Goal: Task Accomplishment & Management: Use online tool/utility

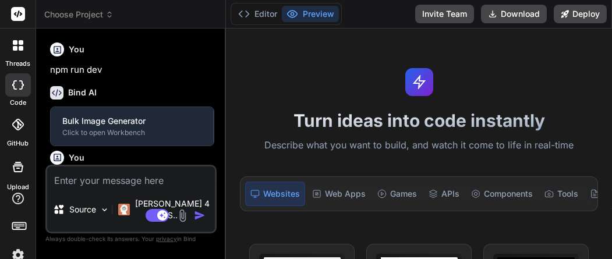
type textarea "x"
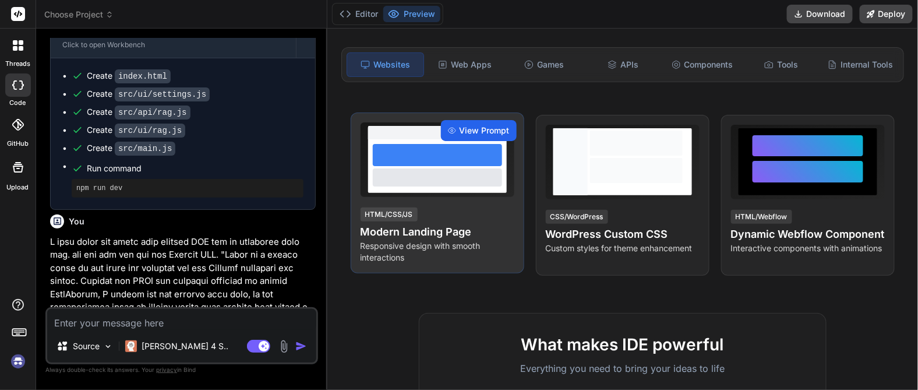
scroll to position [129, 0]
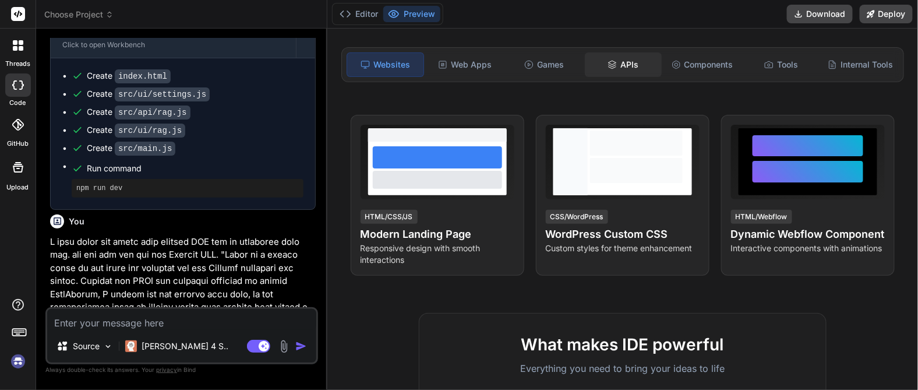
click at [611, 59] on div "APIs" at bounding box center [623, 64] width 77 height 24
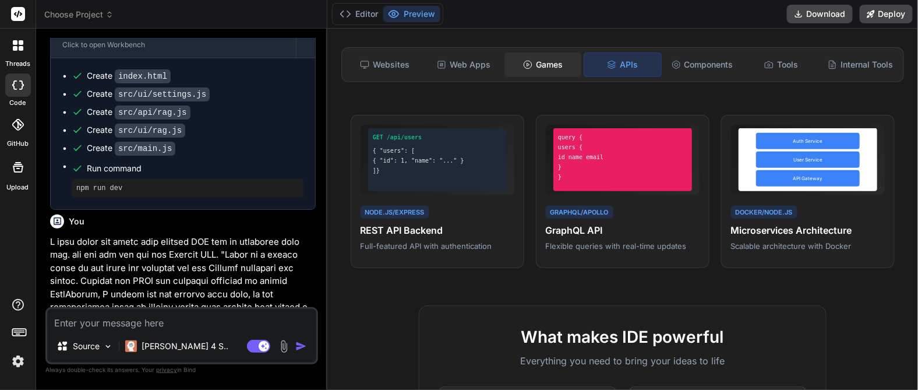
click at [542, 64] on div "Games" at bounding box center [543, 64] width 77 height 24
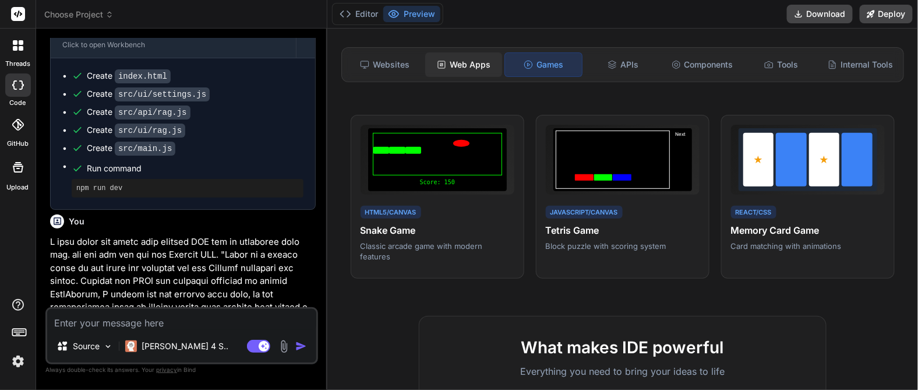
click at [459, 66] on div "Web Apps" at bounding box center [463, 64] width 77 height 24
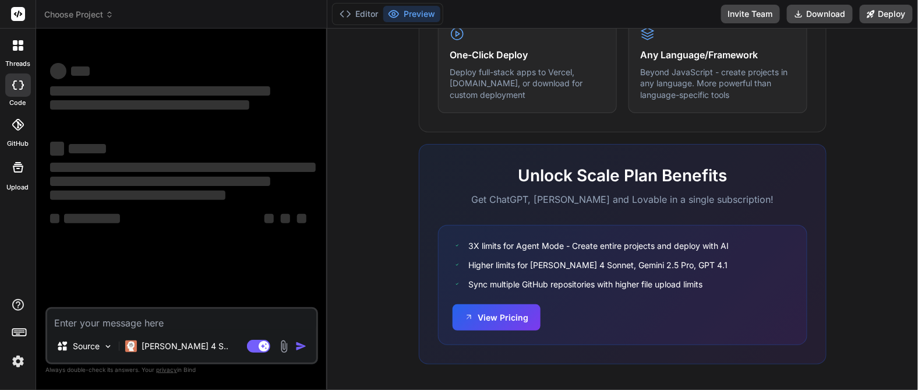
scroll to position [0, 0]
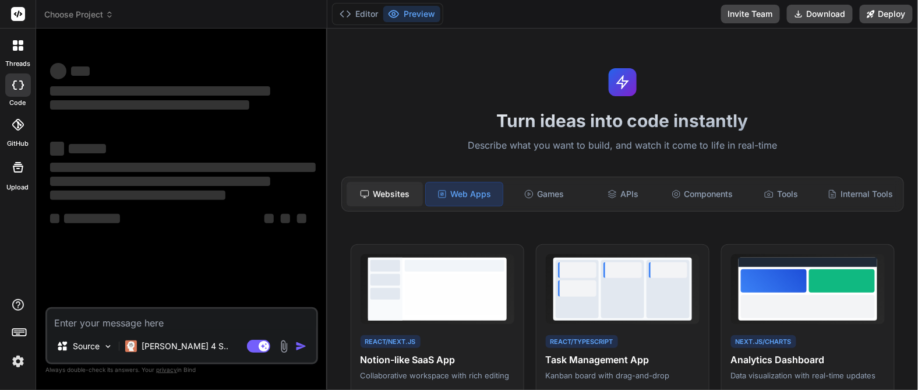
click at [379, 193] on div "Websites" at bounding box center [385, 194] width 77 height 24
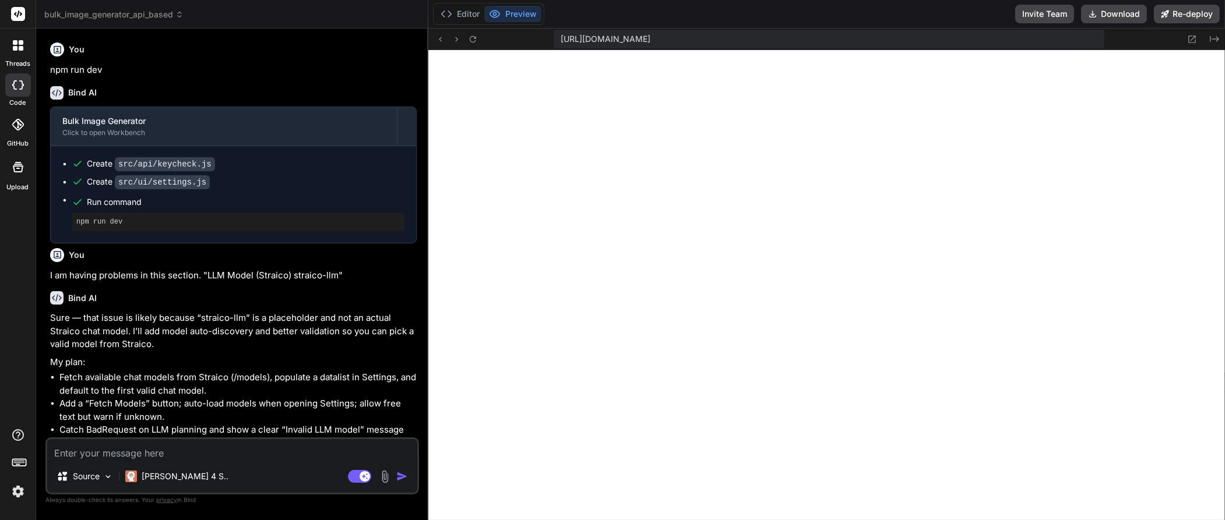
scroll to position [1319, 0]
click at [19, 346] on img at bounding box center [18, 492] width 20 height 20
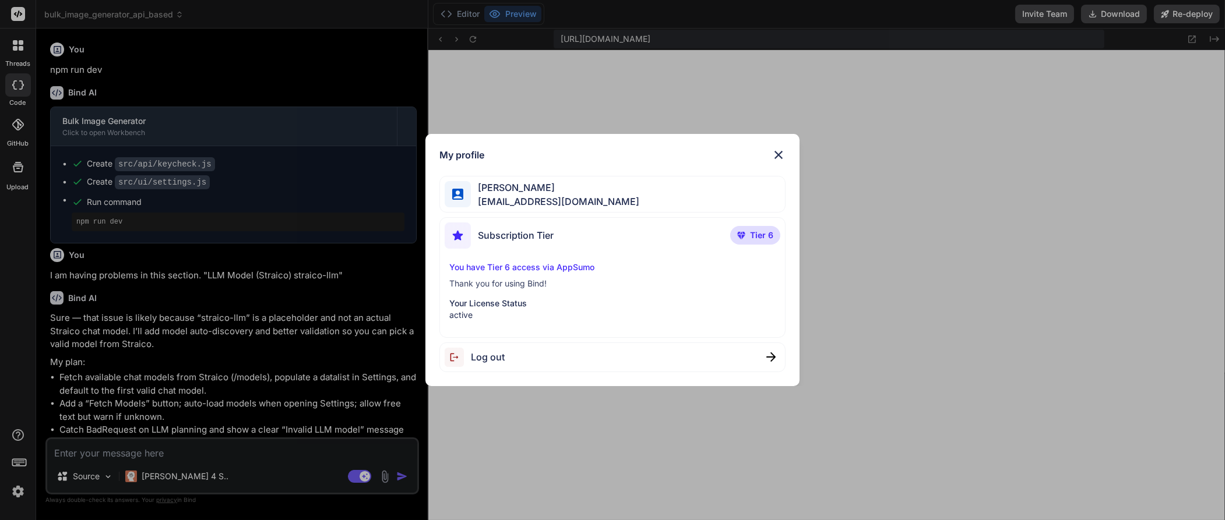
click at [565, 299] on p "Your License Status" at bounding box center [612, 304] width 326 height 12
click at [777, 151] on img at bounding box center [778, 155] width 14 height 14
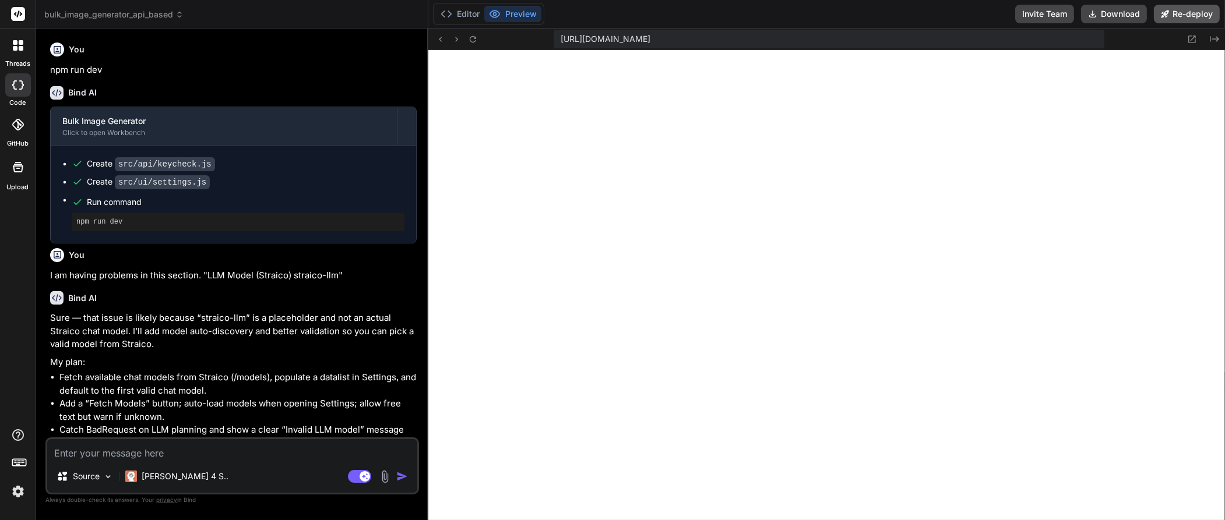
click at [816, 13] on button "Re-deploy" at bounding box center [1186, 14] width 66 height 19
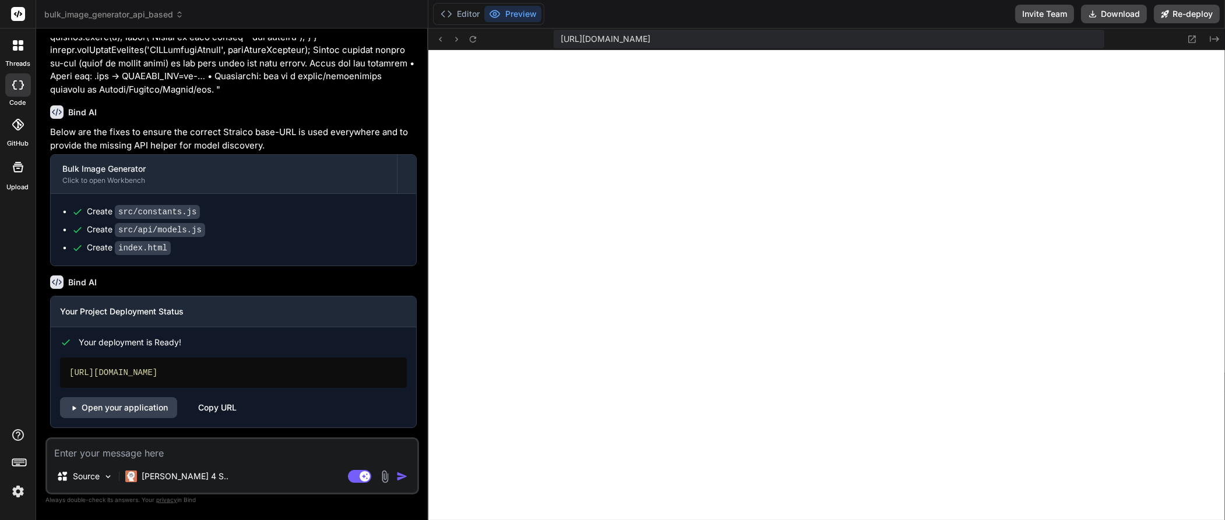
scroll to position [1507, 0]
type textarea "x"
click at [138, 346] on link "Open your application" at bounding box center [118, 407] width 117 height 21
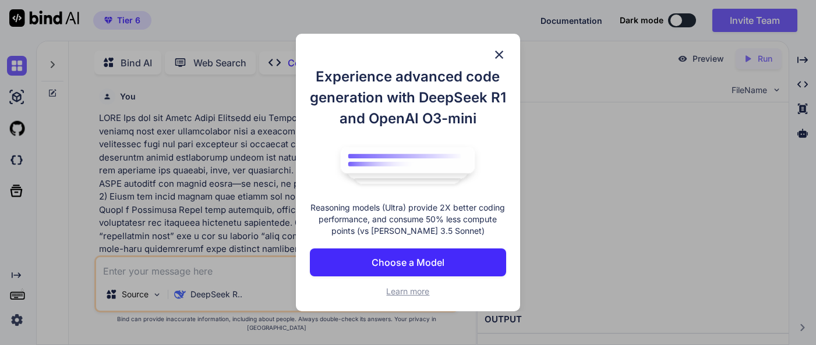
type textarea "x"
